Goal: Transaction & Acquisition: Register for event/course

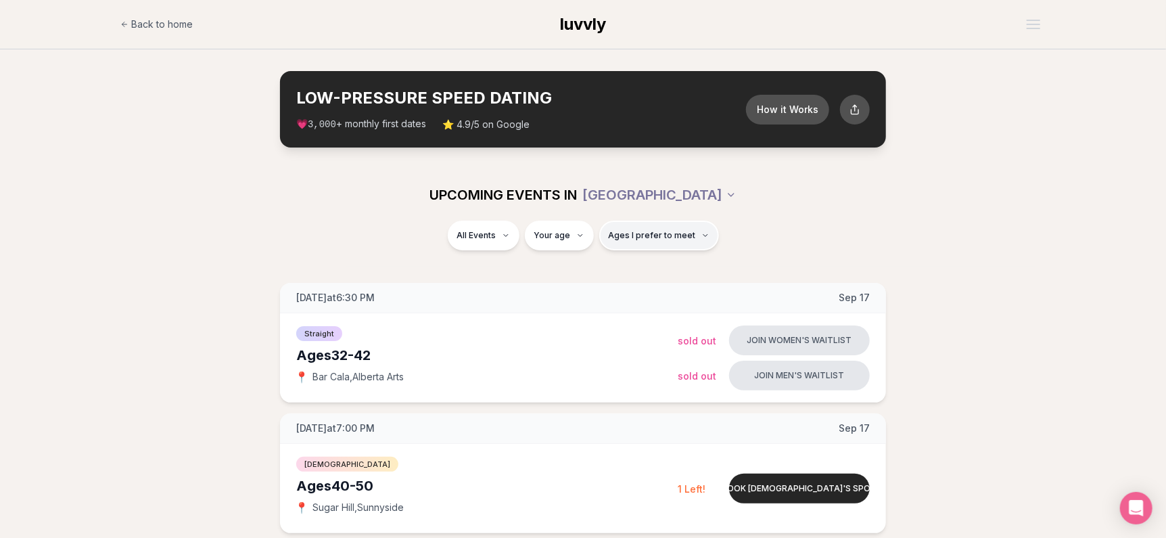
click at [625, 233] on span "Ages I prefer to meet" at bounding box center [652, 235] width 87 height 11
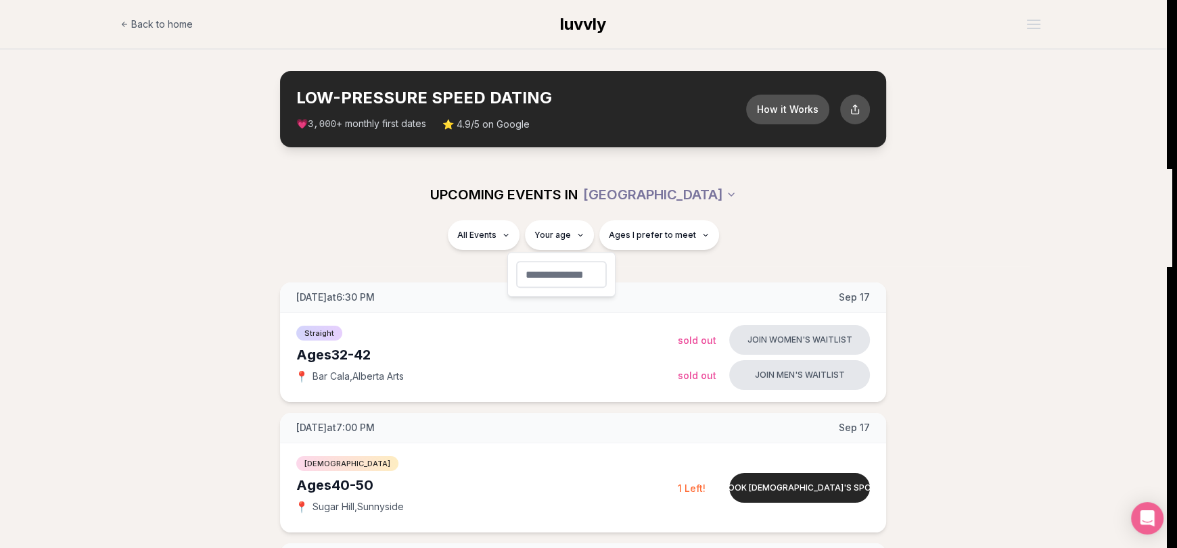
type input "**"
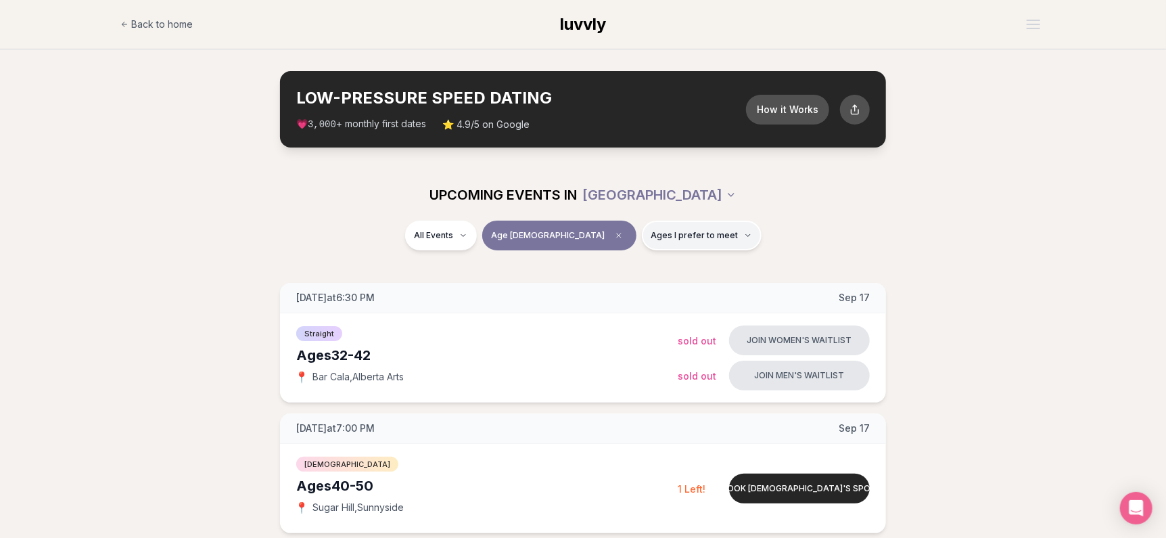
click at [668, 225] on button "Ages I prefer to meet" at bounding box center [702, 235] width 120 height 30
click at [665, 288] on span "Around my age" at bounding box center [652, 287] width 68 height 14
click at [610, 288] on button "Around my age" at bounding box center [604, 286] width 11 height 11
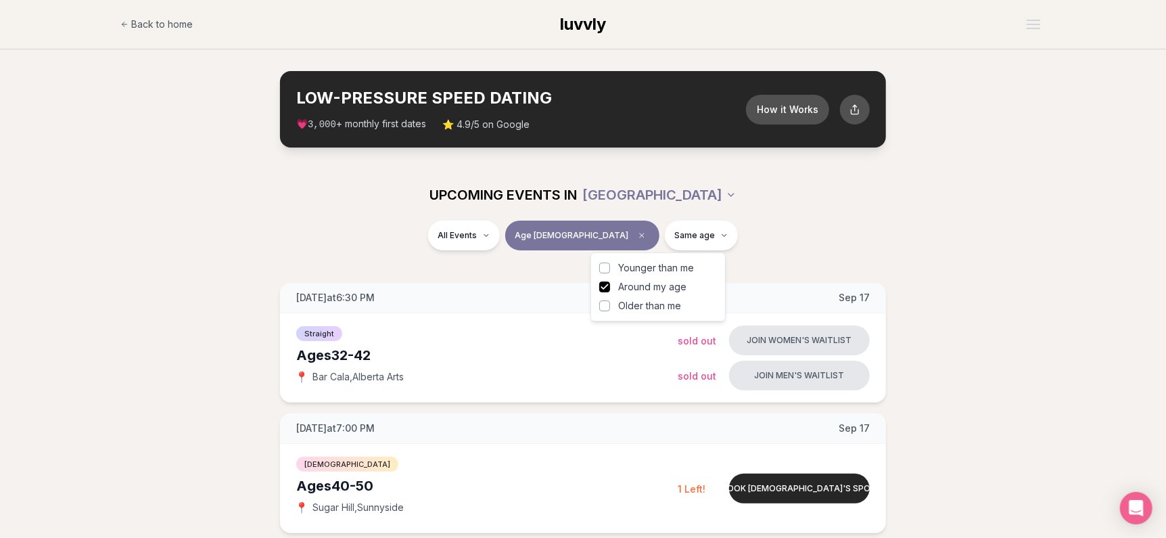
click at [665, 308] on span "Older than me" at bounding box center [649, 306] width 63 height 14
click at [610, 308] on button "Older than me" at bounding box center [604, 305] width 11 height 11
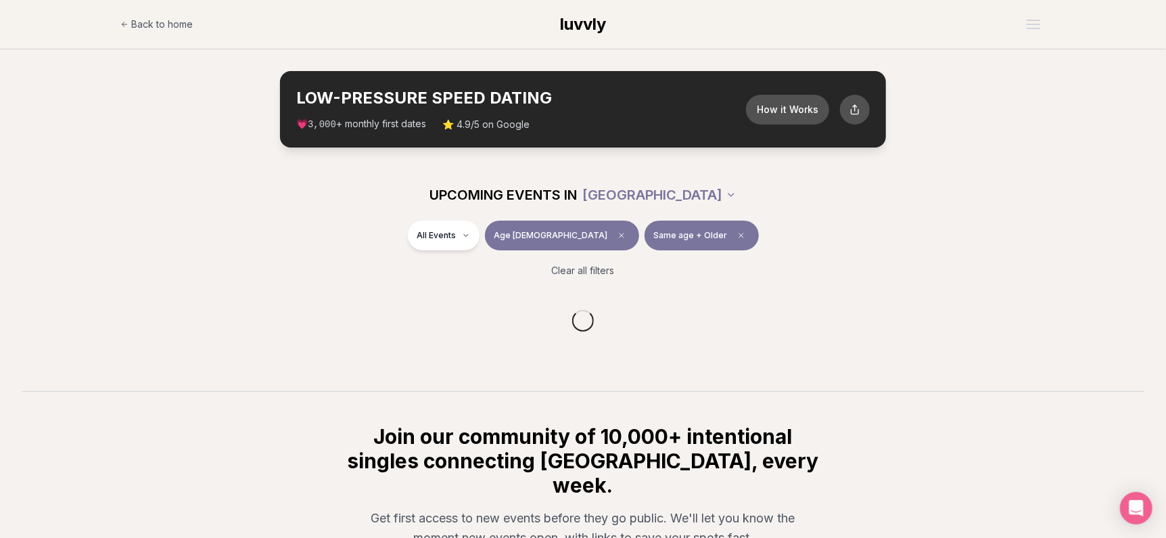
click at [860, 233] on div "All Events Age [DEMOGRAPHIC_DATA] Same age + Older" at bounding box center [582, 237] width 757 height 35
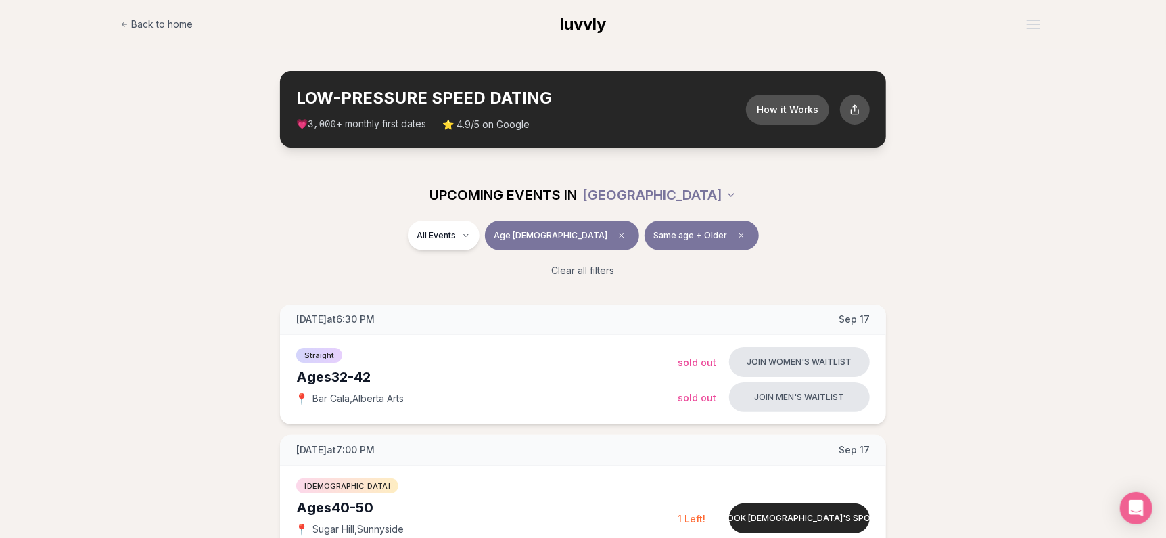
scroll to position [67, 0]
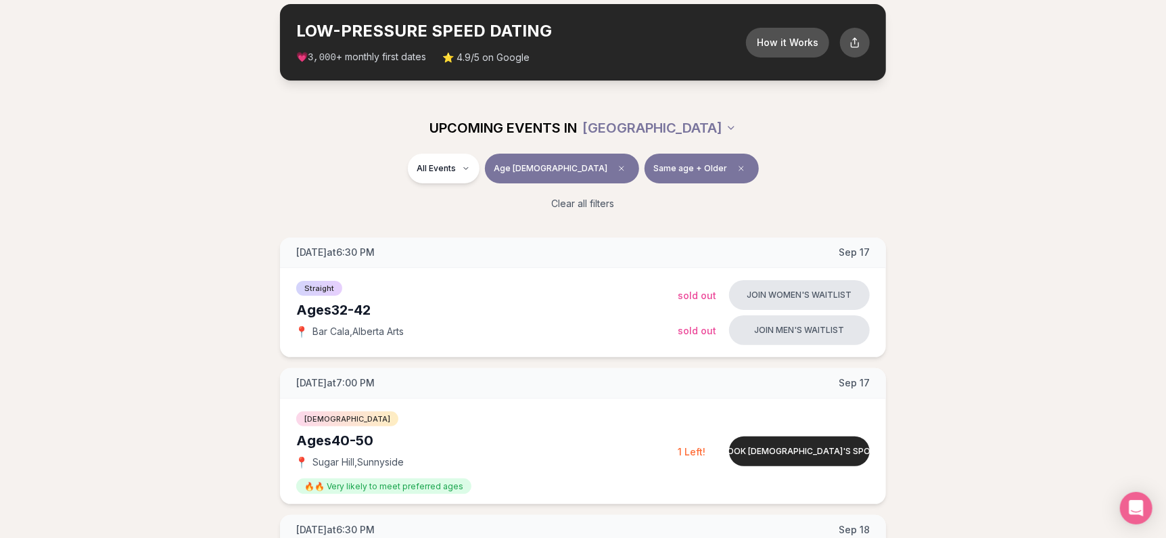
click at [682, 171] on button "Same age + Older" at bounding box center [701, 169] width 114 height 30
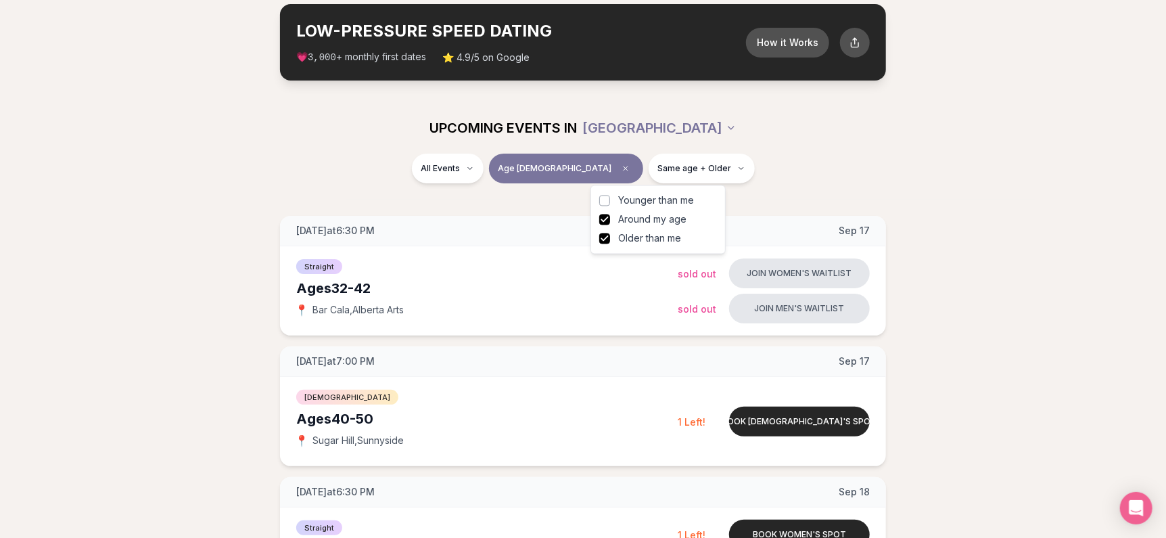
click at [606, 220] on button "Around my age" at bounding box center [604, 219] width 11 height 11
click at [814, 154] on div "All Events Age [DEMOGRAPHIC_DATA] Older" at bounding box center [582, 171] width 757 height 35
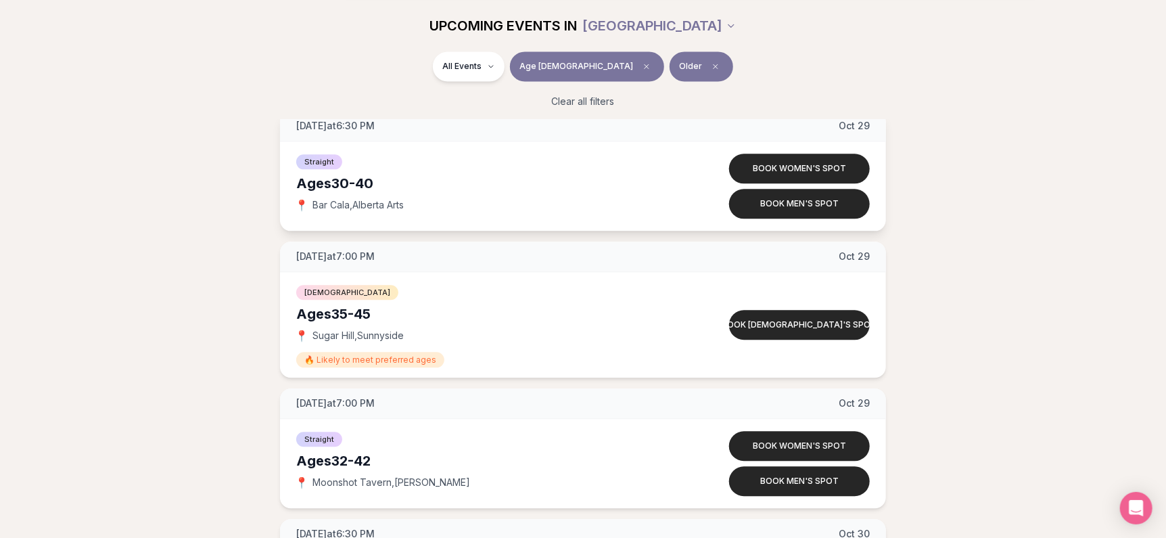
scroll to position [4936, 0]
